Goal: Navigation & Orientation: Find specific page/section

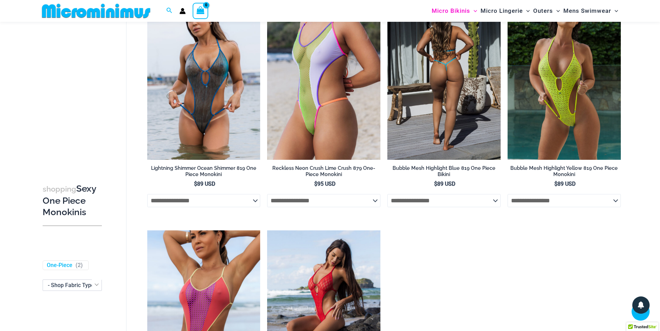
scroll to position [1137, 0]
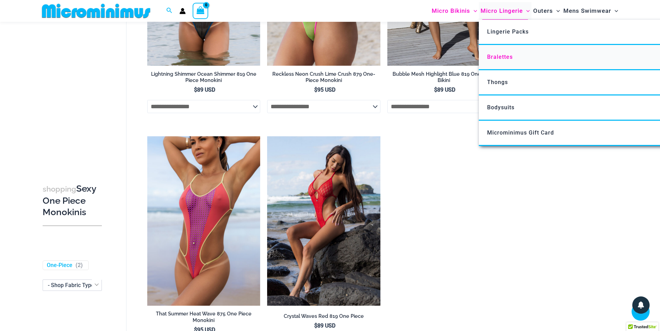
click at [500, 57] on span "Bralettes" at bounding box center [500, 57] width 26 height 7
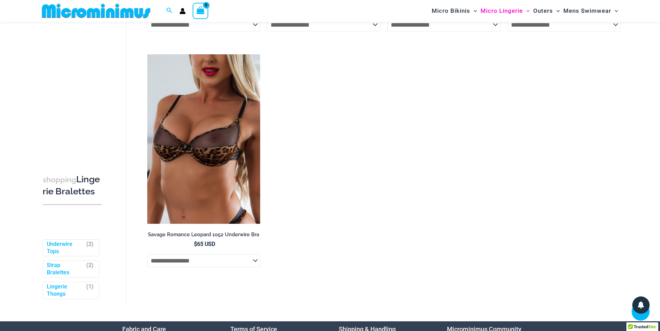
scroll to position [479, 0]
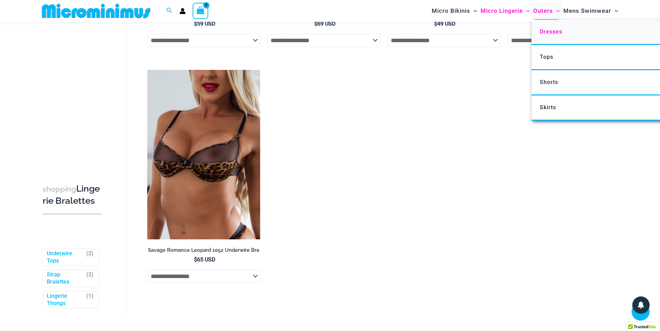
click at [555, 33] on span "Dresses" at bounding box center [551, 31] width 23 height 7
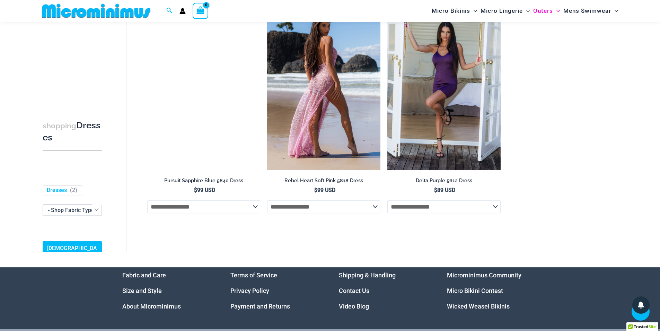
scroll to position [549, 0]
